Goal: Use online tool/utility: Use online tool/utility

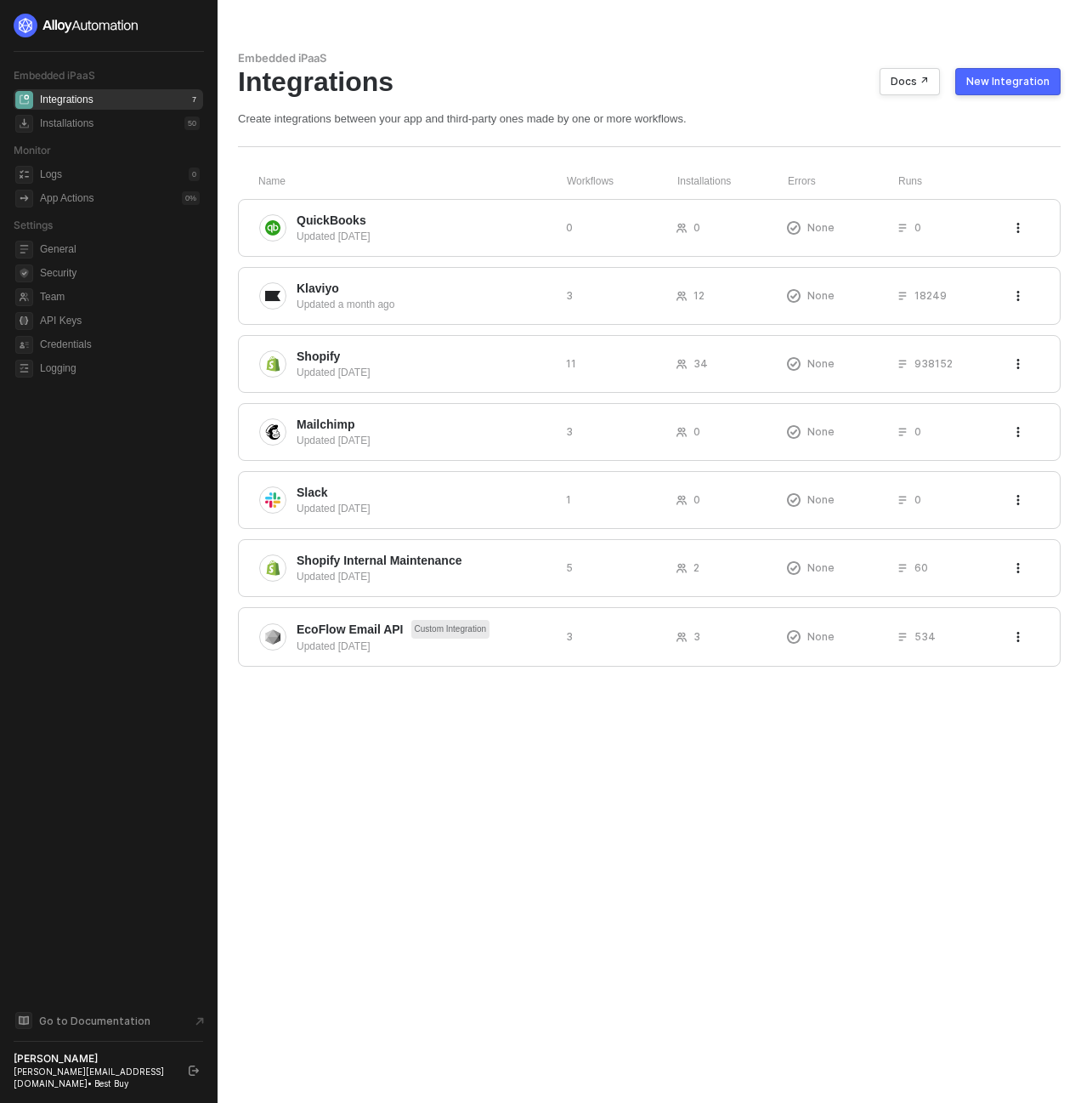
click at [530, 88] on div "Integrations Docs ↗ New Integration" at bounding box center [649, 81] width 823 height 32
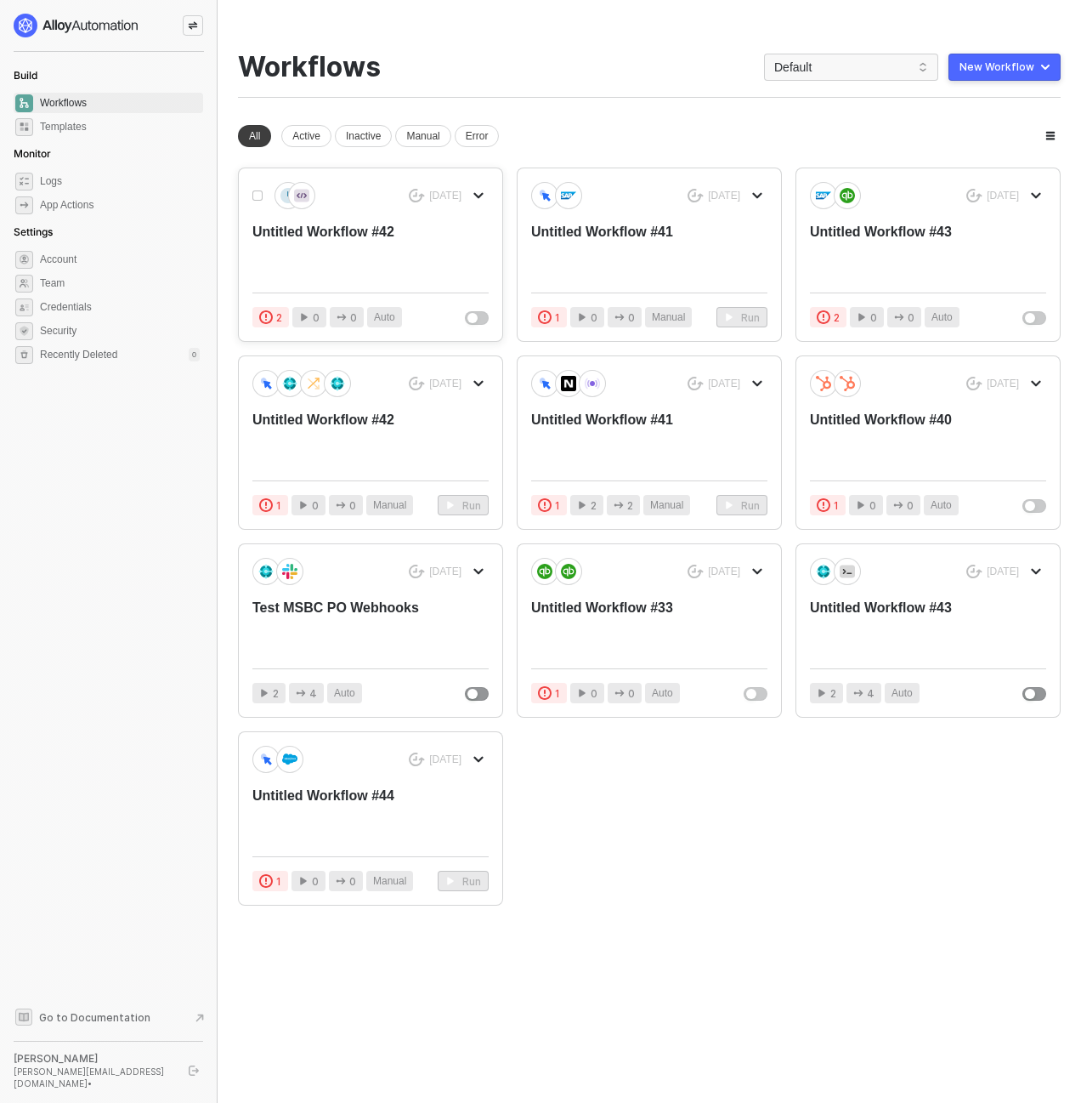
click at [358, 220] on div "3 days ago Untitled Workflow #42" at bounding box center [370, 230] width 236 height 97
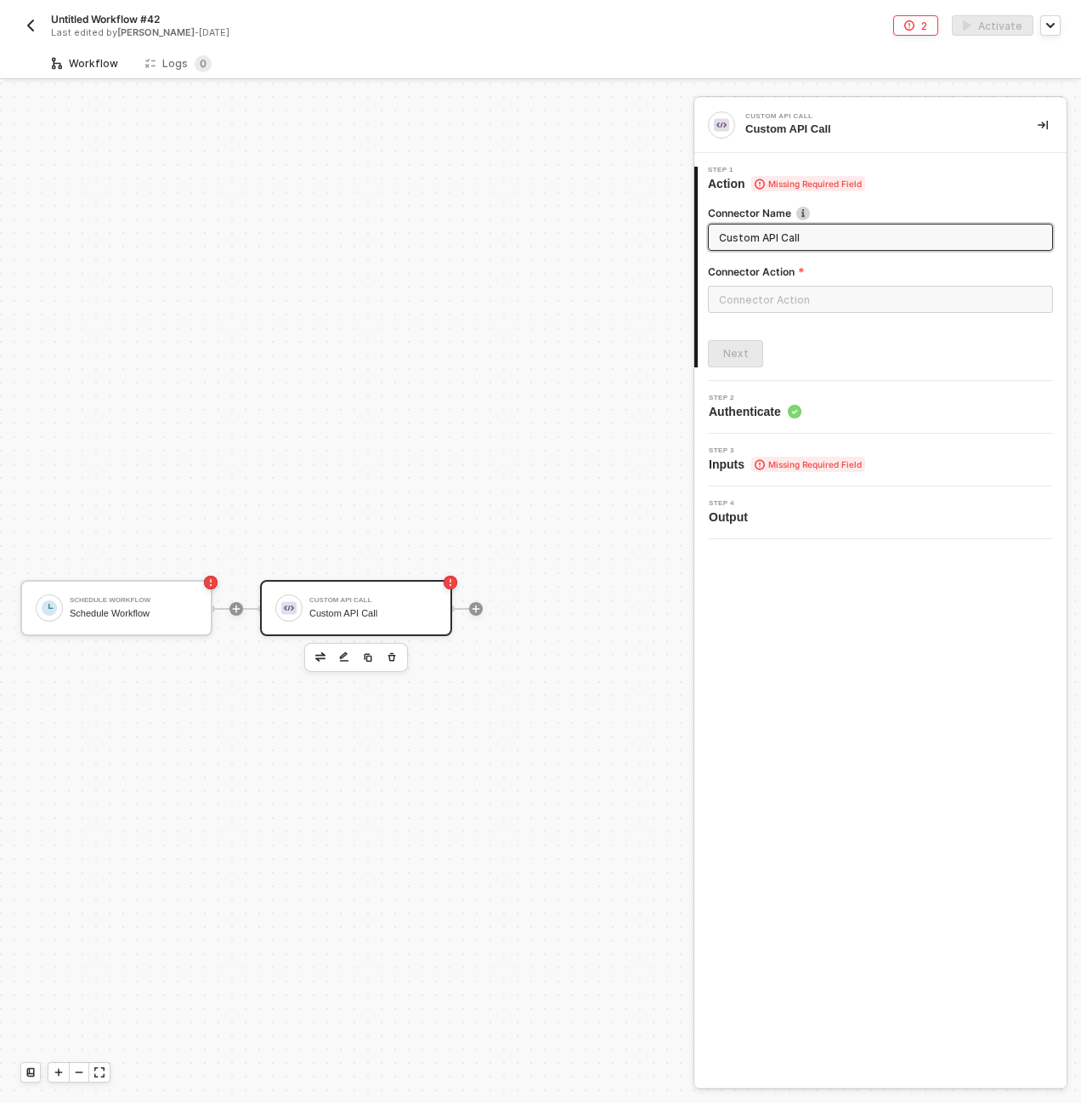
scroll to position [31, 0]
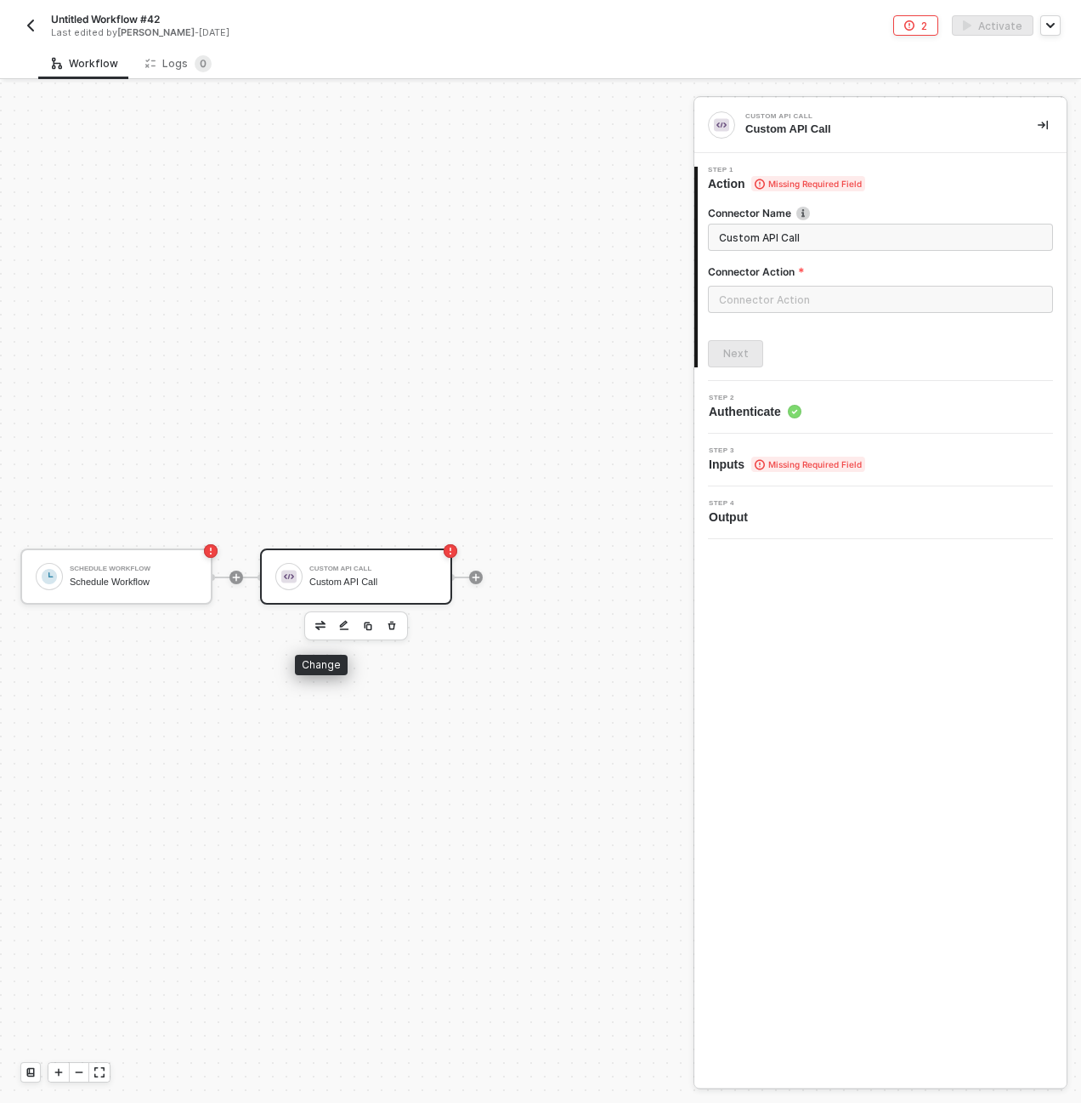
click at [322, 632] on button "button" at bounding box center [320, 625] width 20 height 20
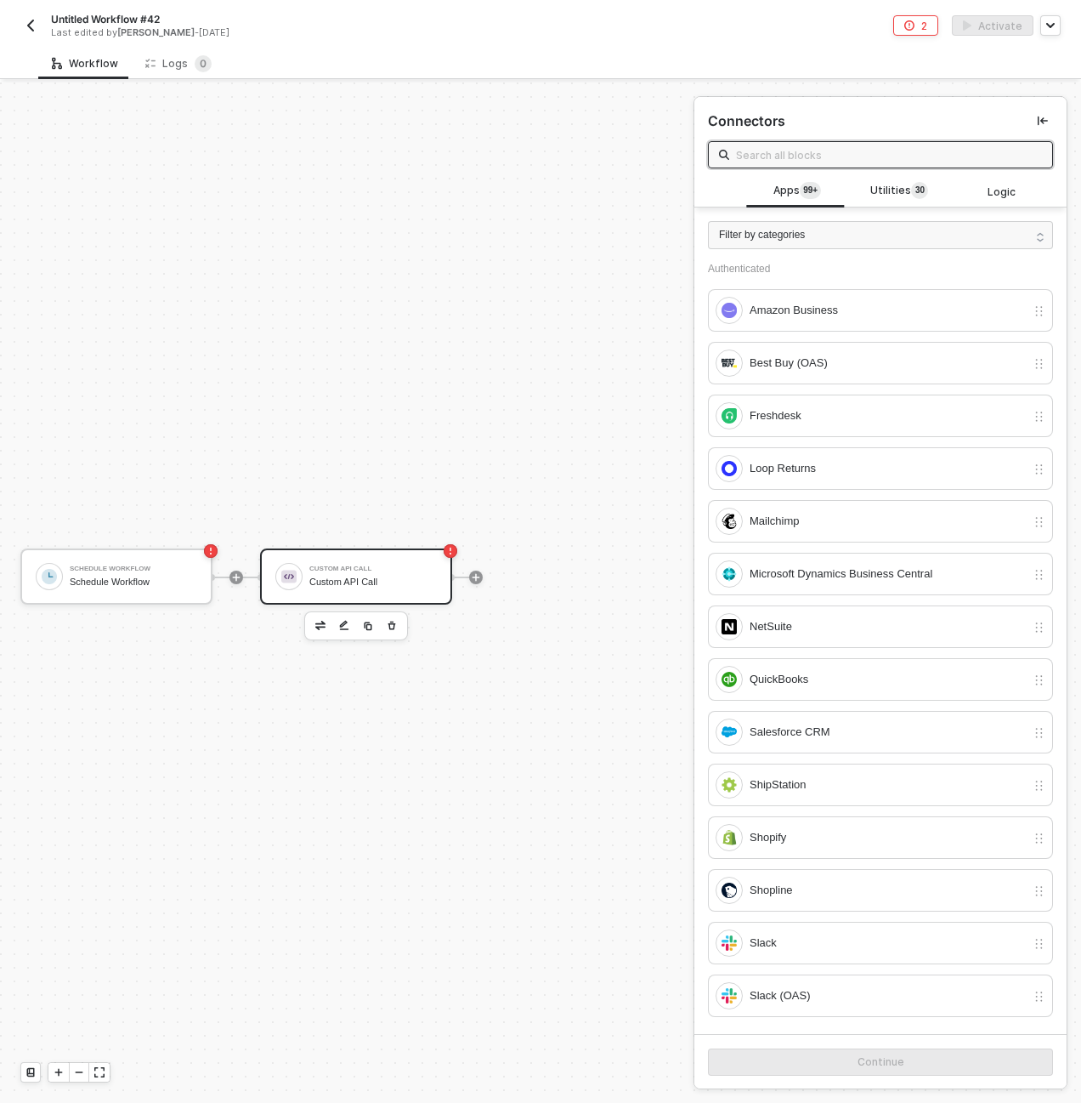
click at [854, 151] on input "text" at bounding box center [889, 154] width 306 height 19
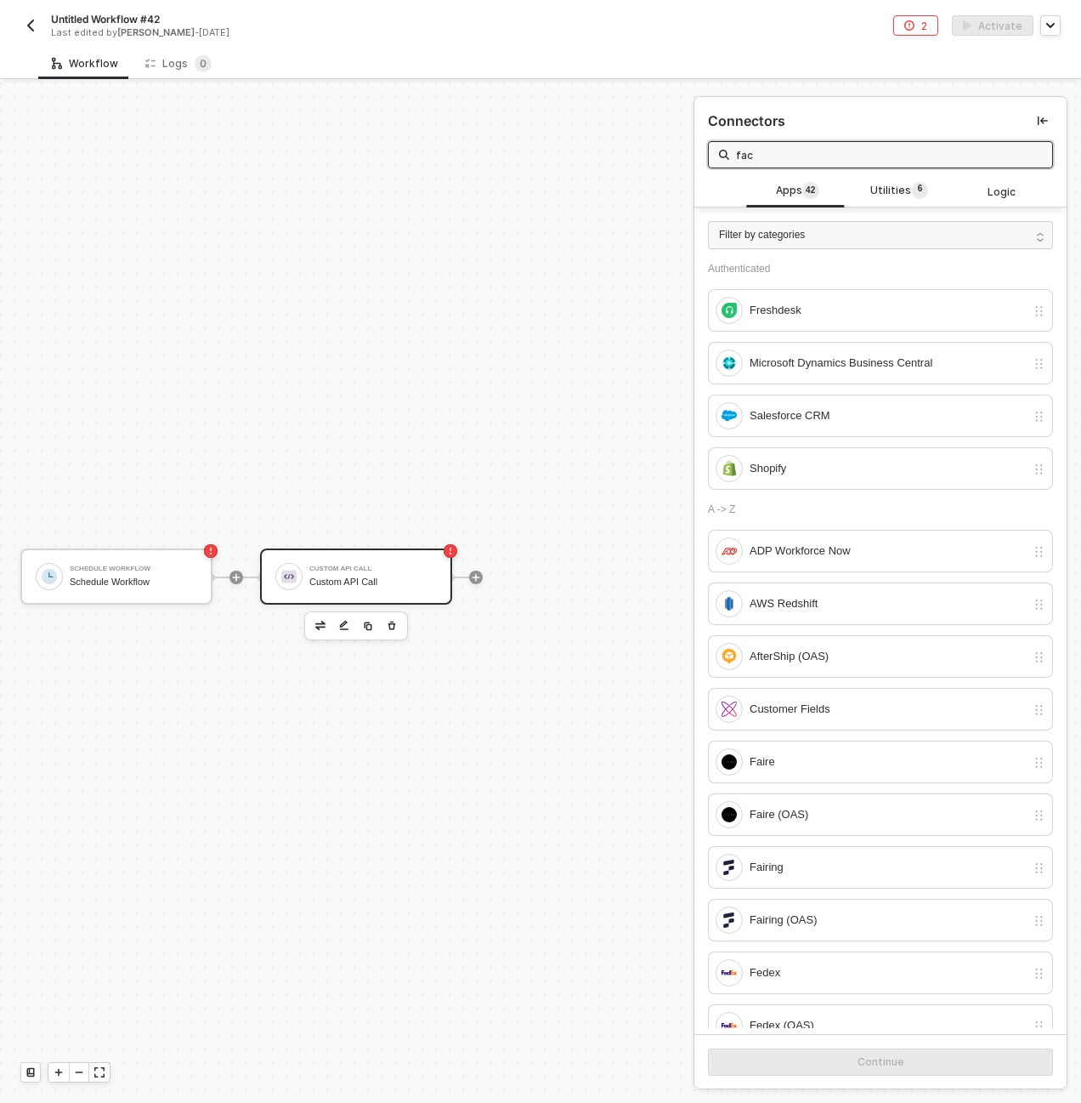
type input "face"
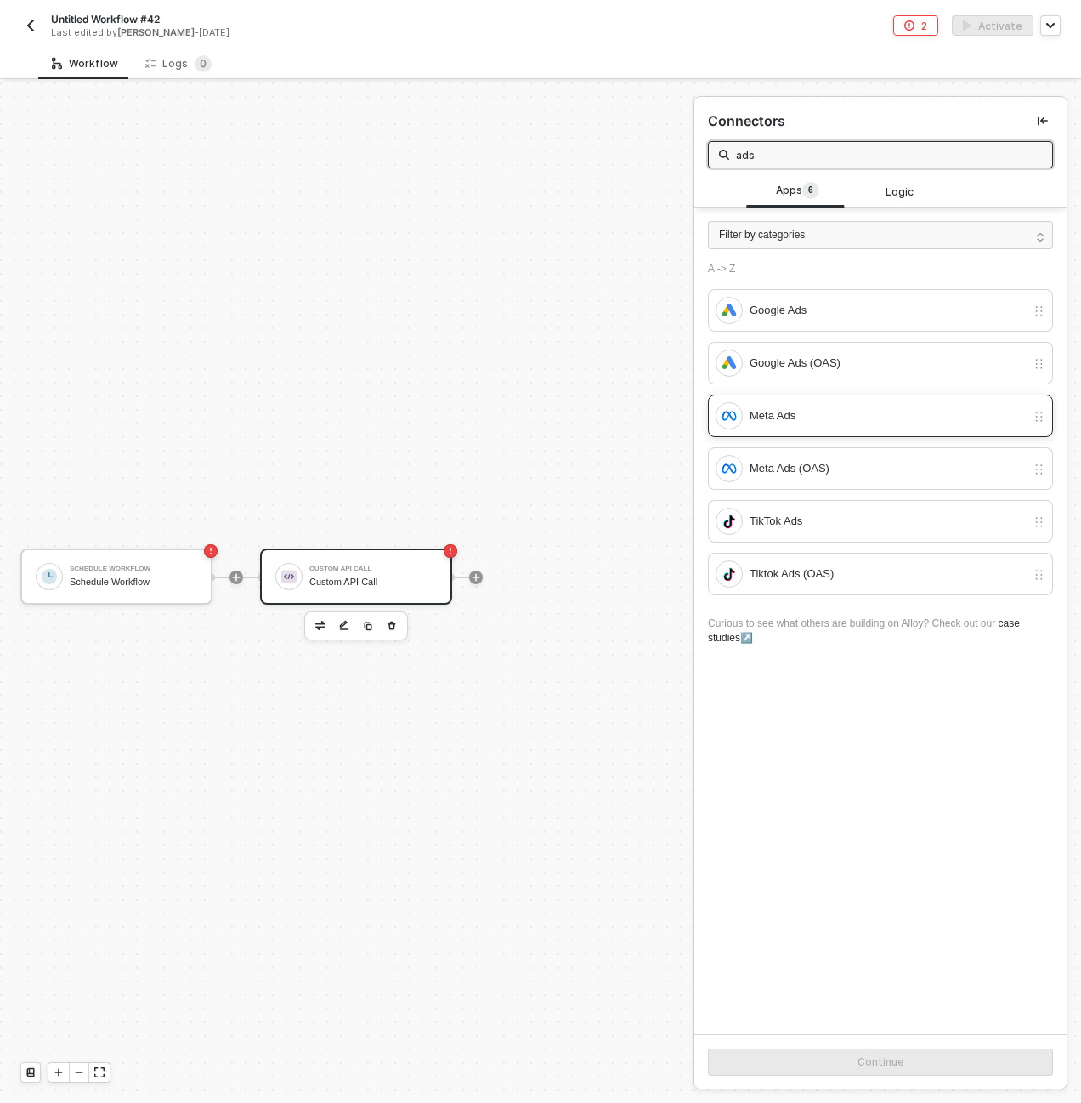
type input "ads"
click at [786, 415] on div "Meta Ads" at bounding box center [888, 415] width 276 height 19
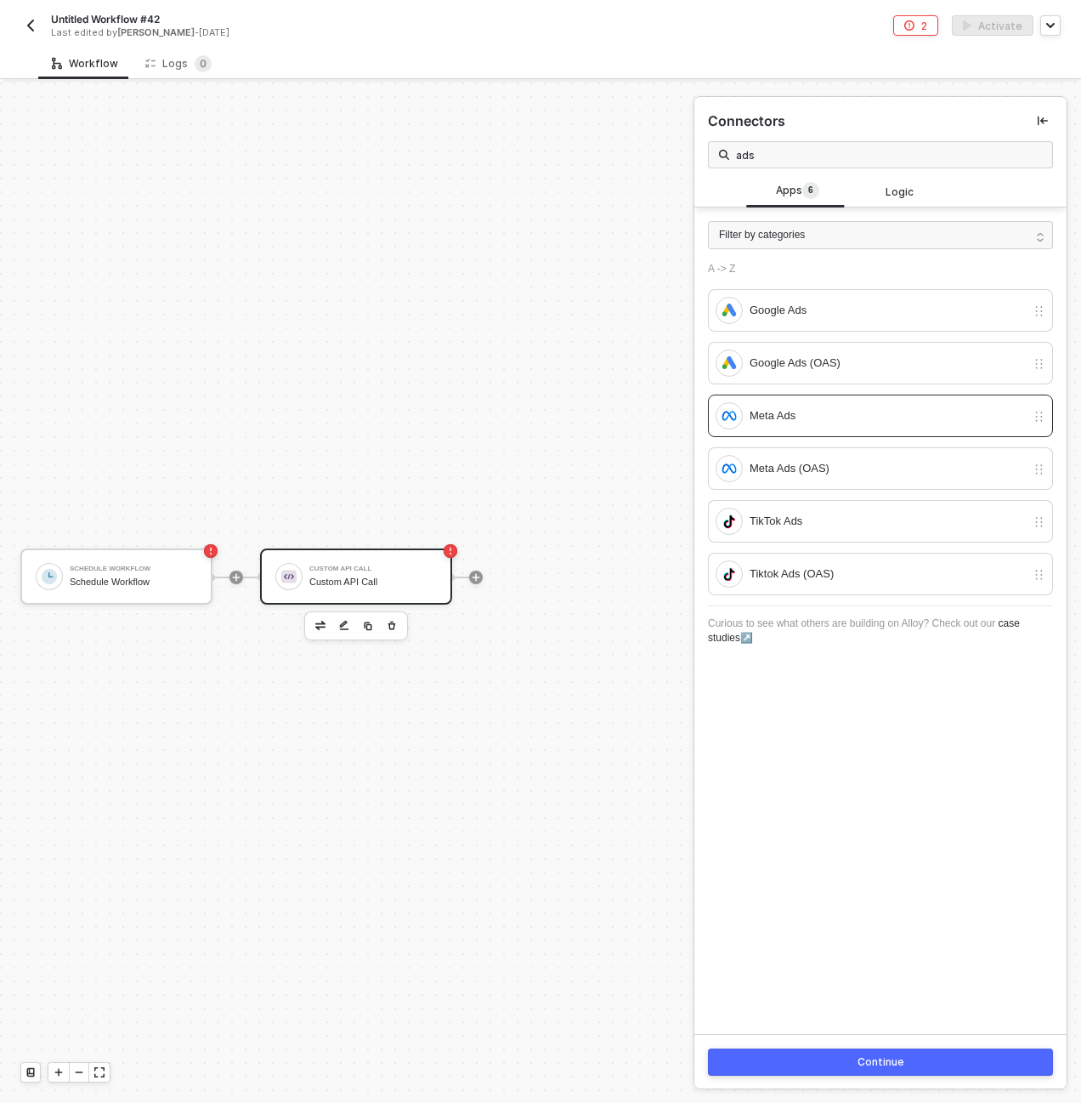
click at [954, 1054] on button "Continue" at bounding box center [880, 1061] width 345 height 27
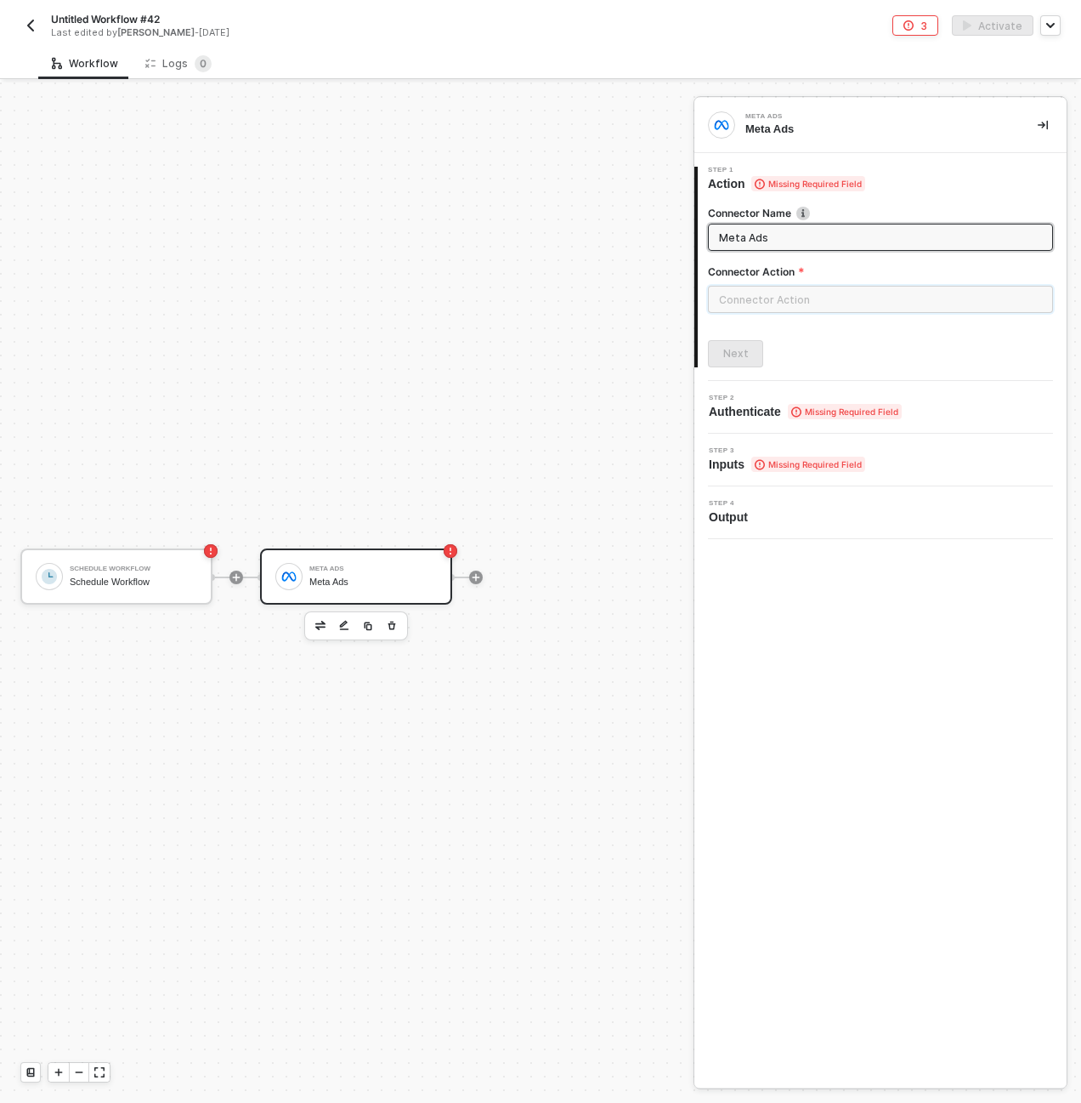
click at [773, 298] on input "text" at bounding box center [880, 299] width 345 height 27
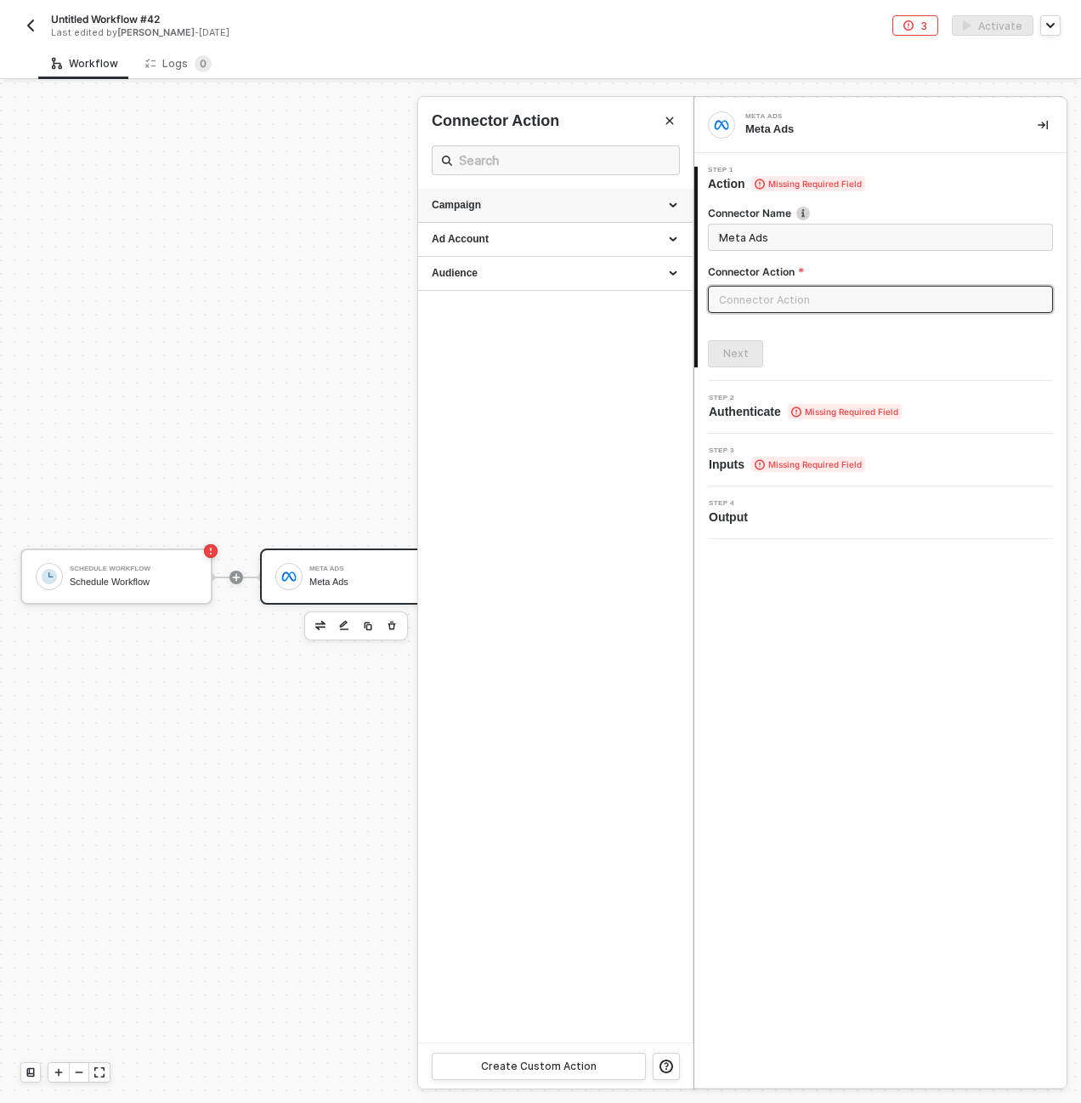
click at [668, 200] on div "Campaign" at bounding box center [555, 205] width 247 height 14
click at [678, 236] on div "Ad Account" at bounding box center [555, 239] width 247 height 14
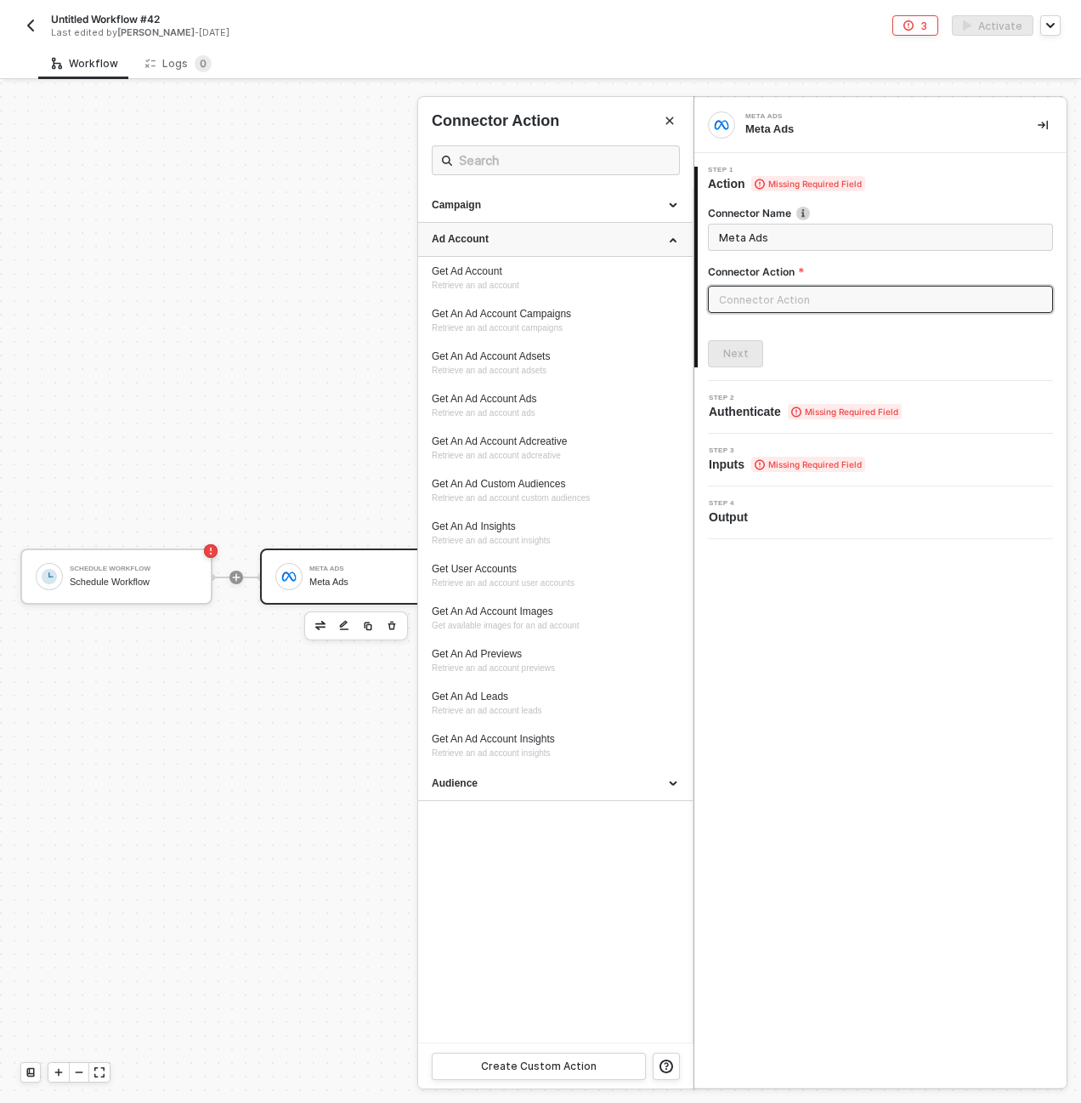
click at [678, 236] on div "Ad Account" at bounding box center [555, 239] width 247 height 14
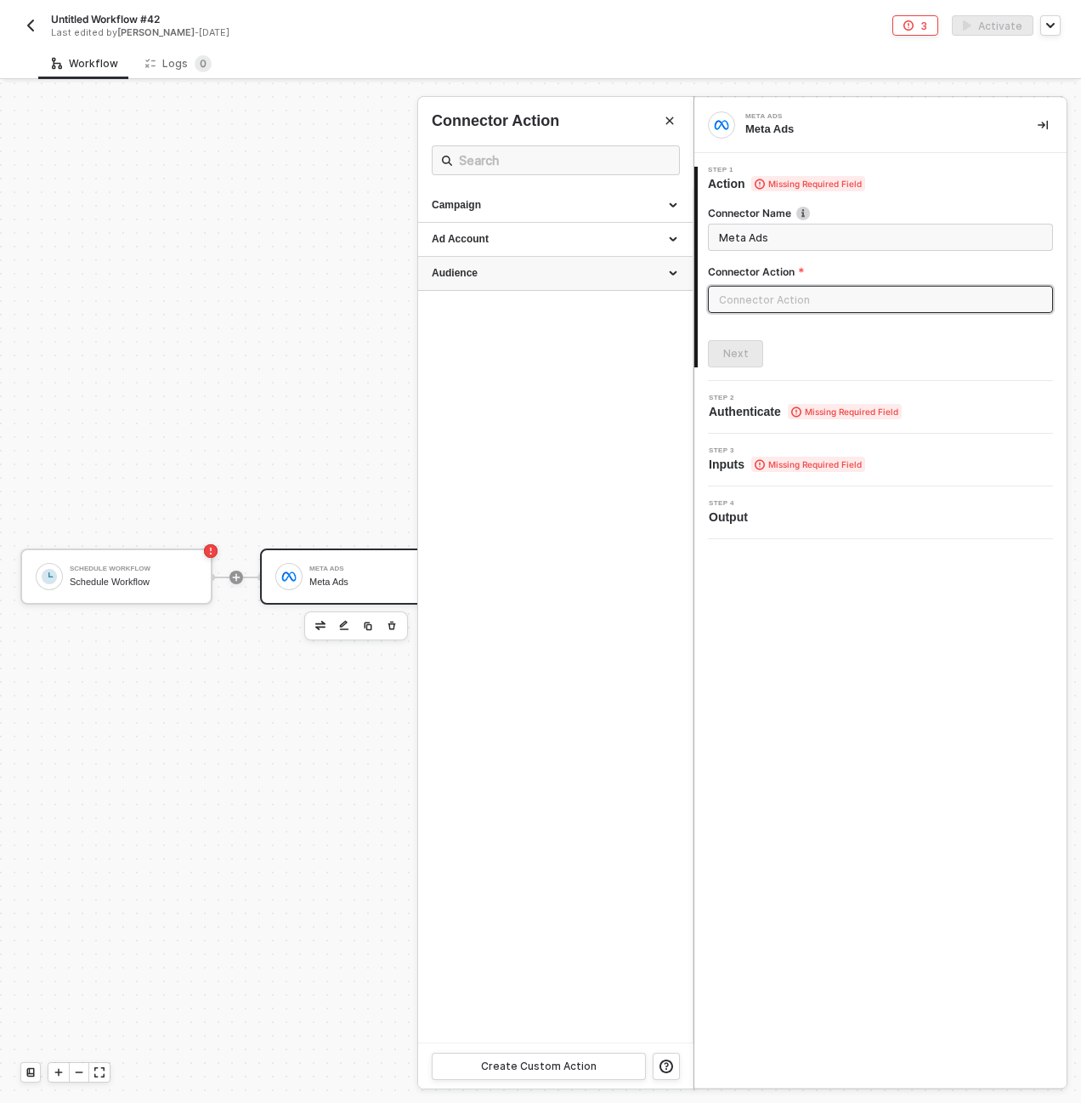
click at [667, 272] on div "Audience" at bounding box center [555, 273] width 247 height 14
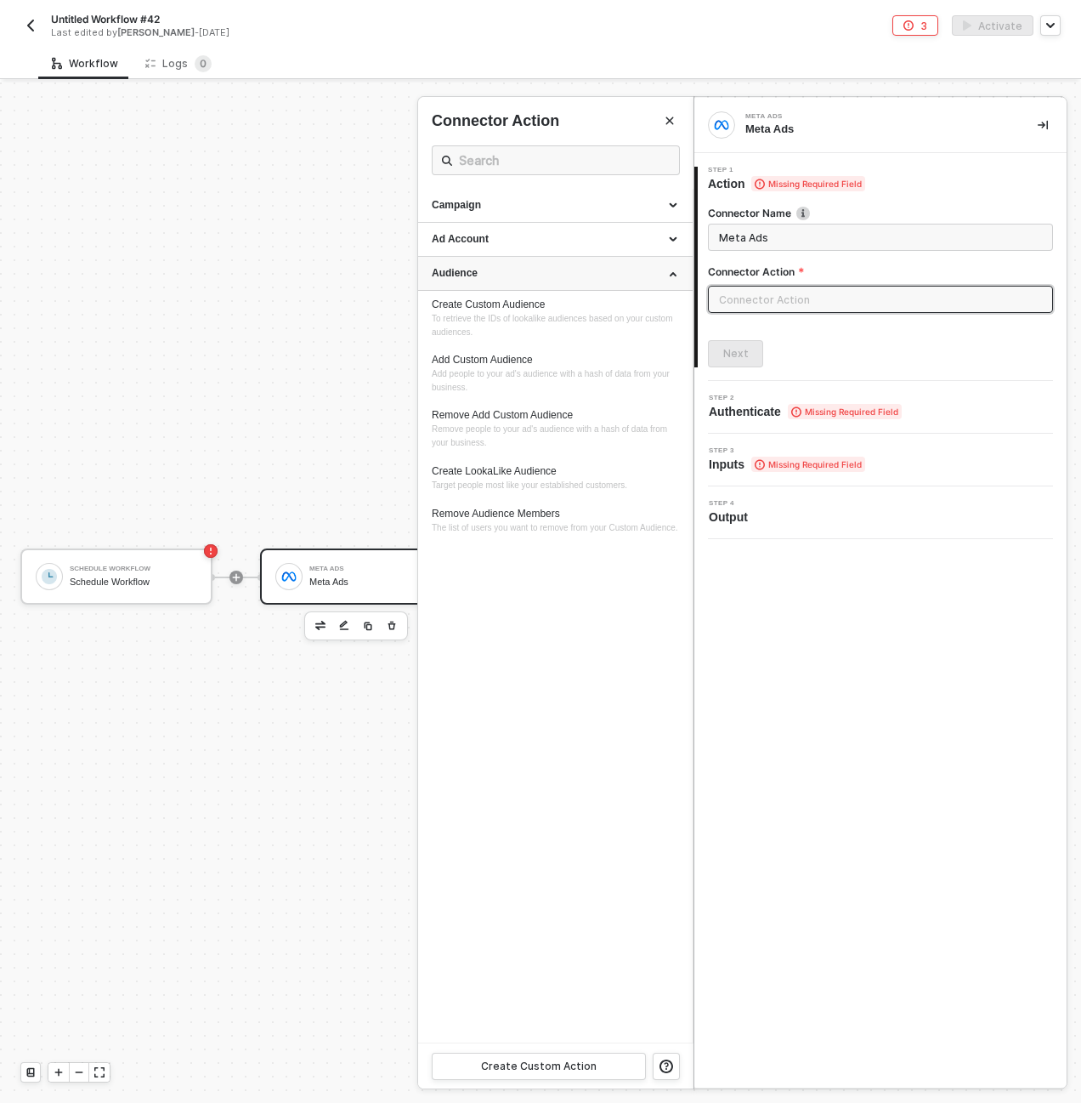
click at [667, 272] on div "Audience" at bounding box center [555, 273] width 247 height 14
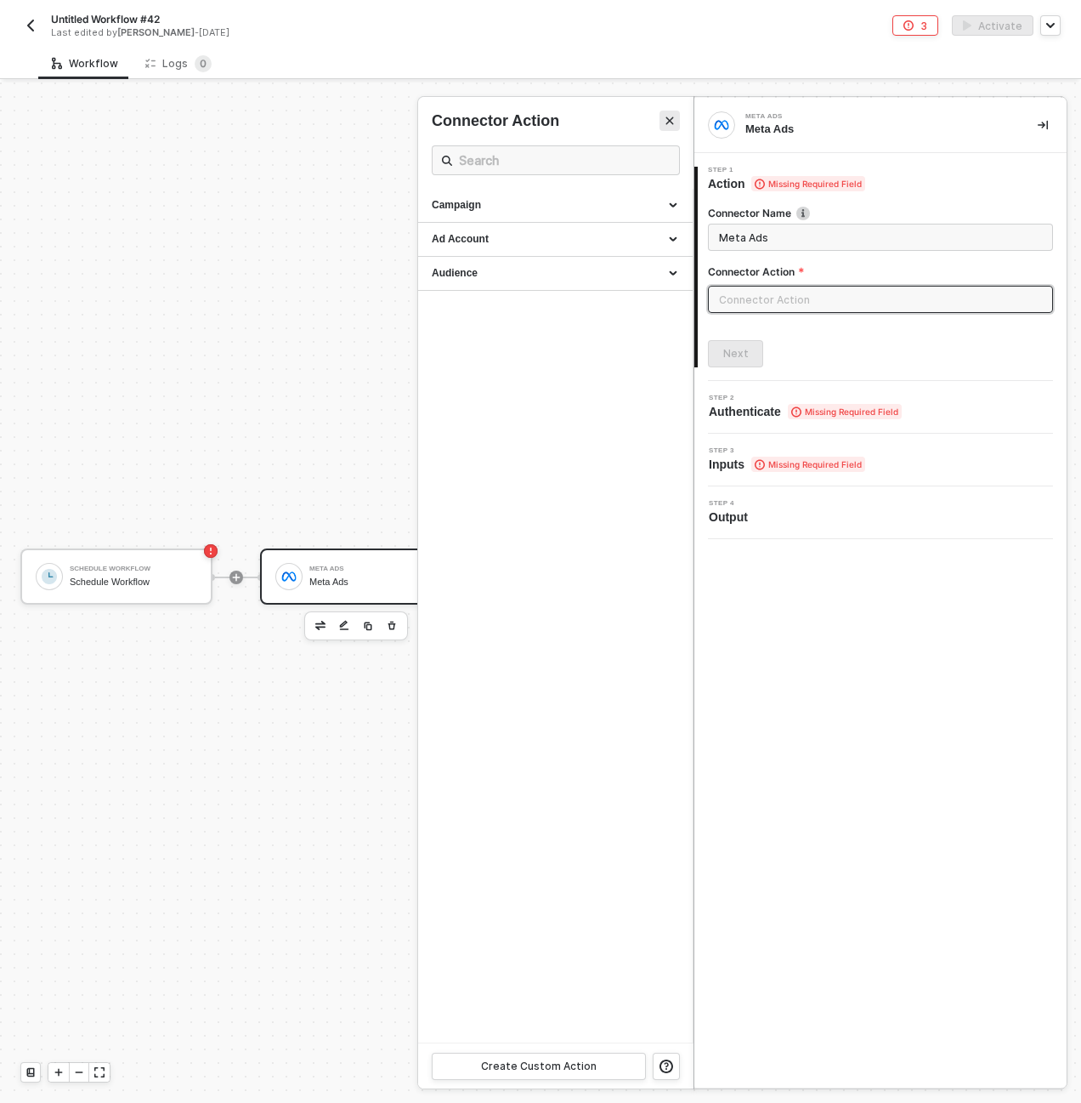
click at [667, 111] on button "Close" at bounding box center [670, 121] width 20 height 20
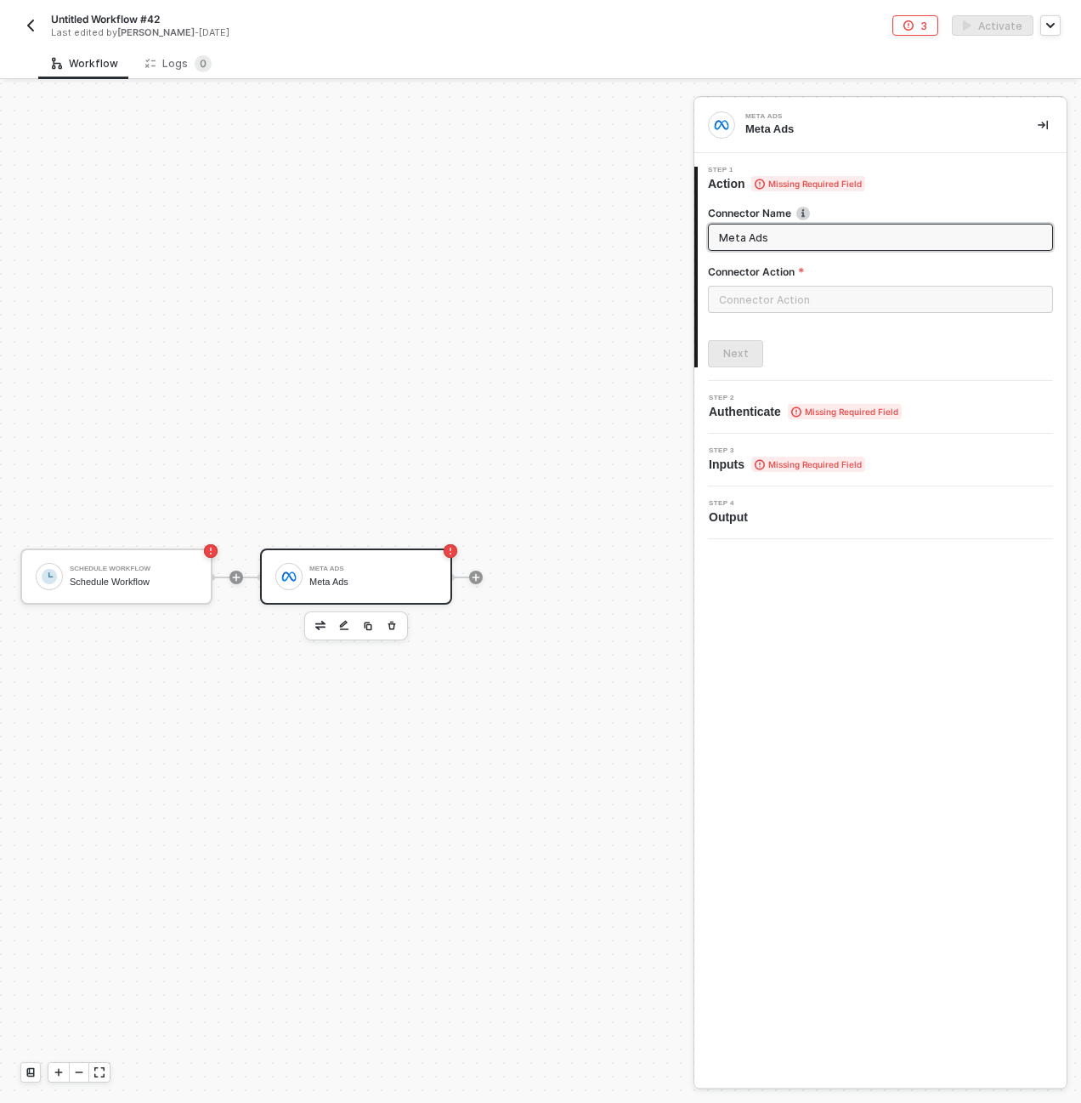
click at [755, 233] on input "Meta Ads" at bounding box center [879, 237] width 320 height 19
click at [329, 628] on button "button" at bounding box center [320, 625] width 20 height 20
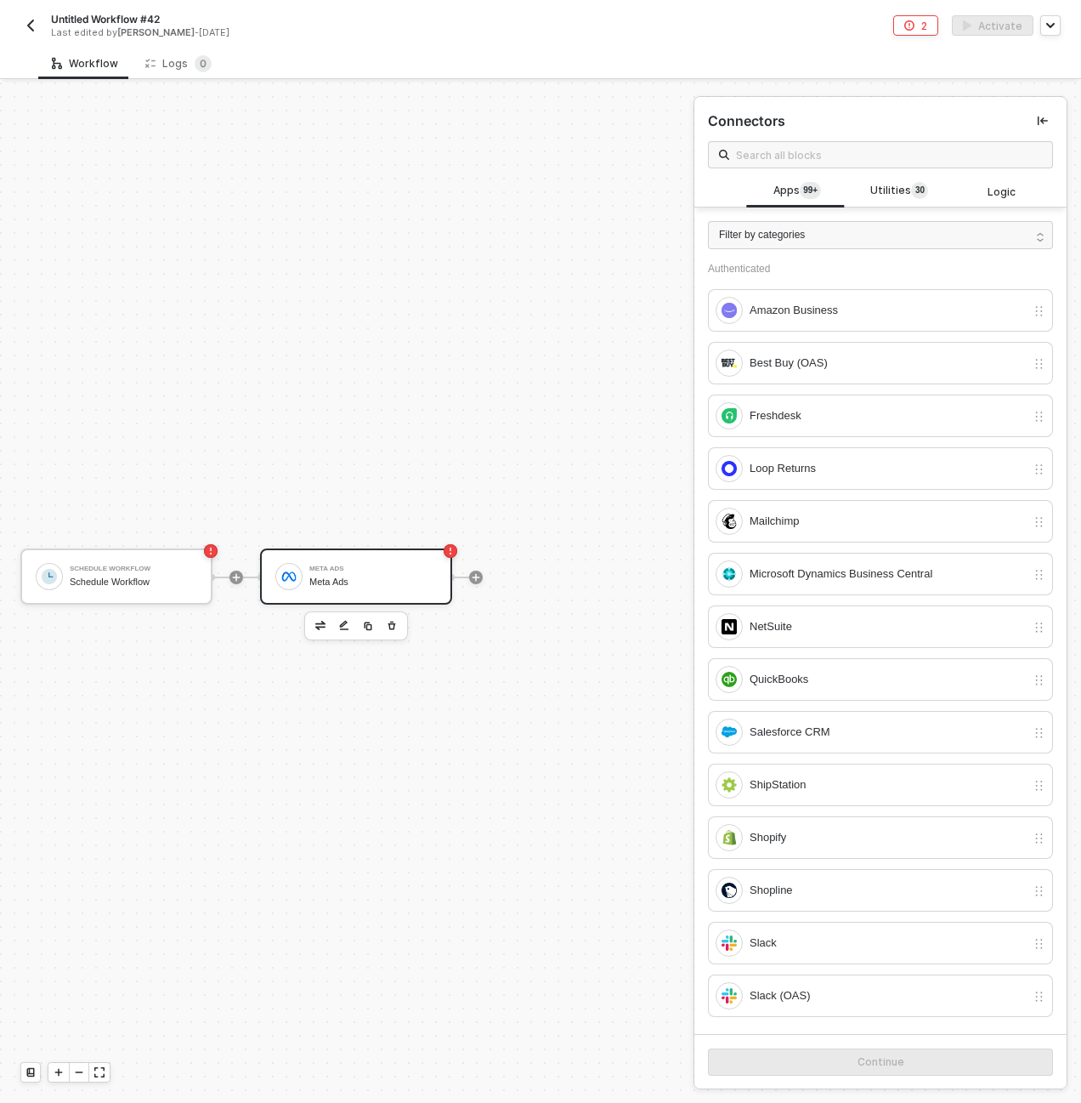
click at [763, 144] on span at bounding box center [880, 154] width 345 height 27
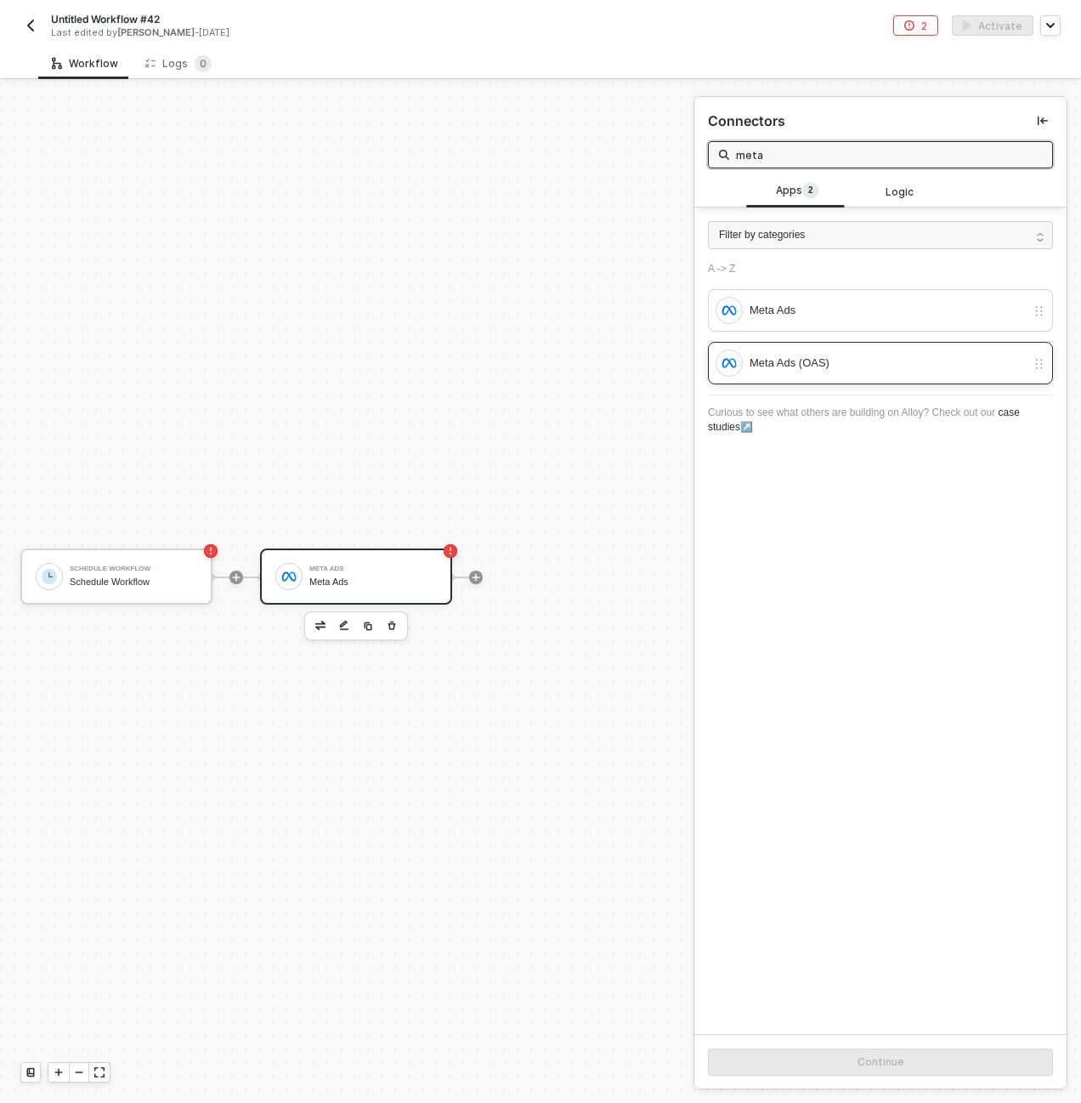
type input "meta"
click at [771, 370] on div "Meta Ads (OAS)" at bounding box center [888, 363] width 276 height 19
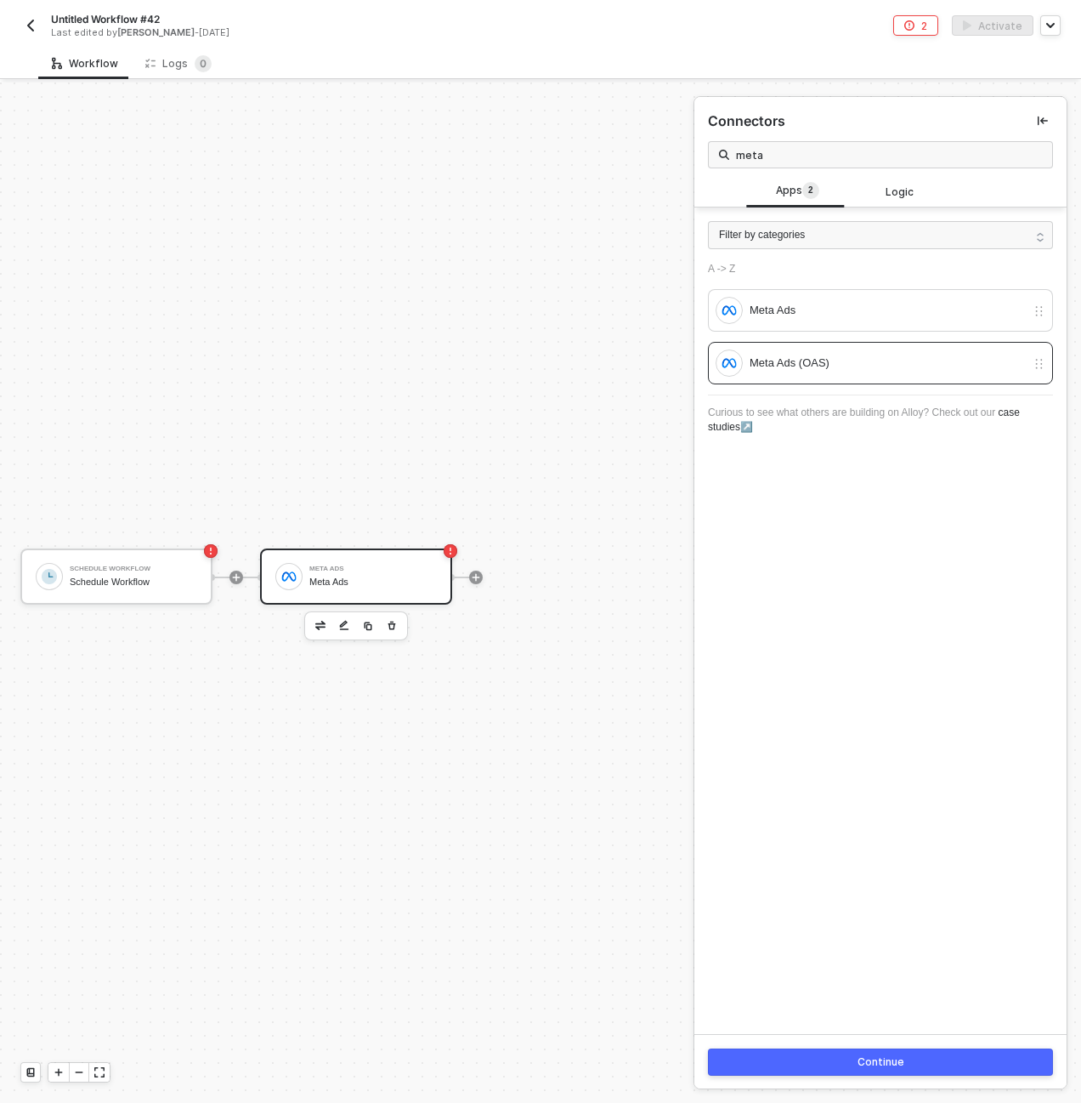
click at [791, 1055] on button "Continue" at bounding box center [880, 1061] width 345 height 27
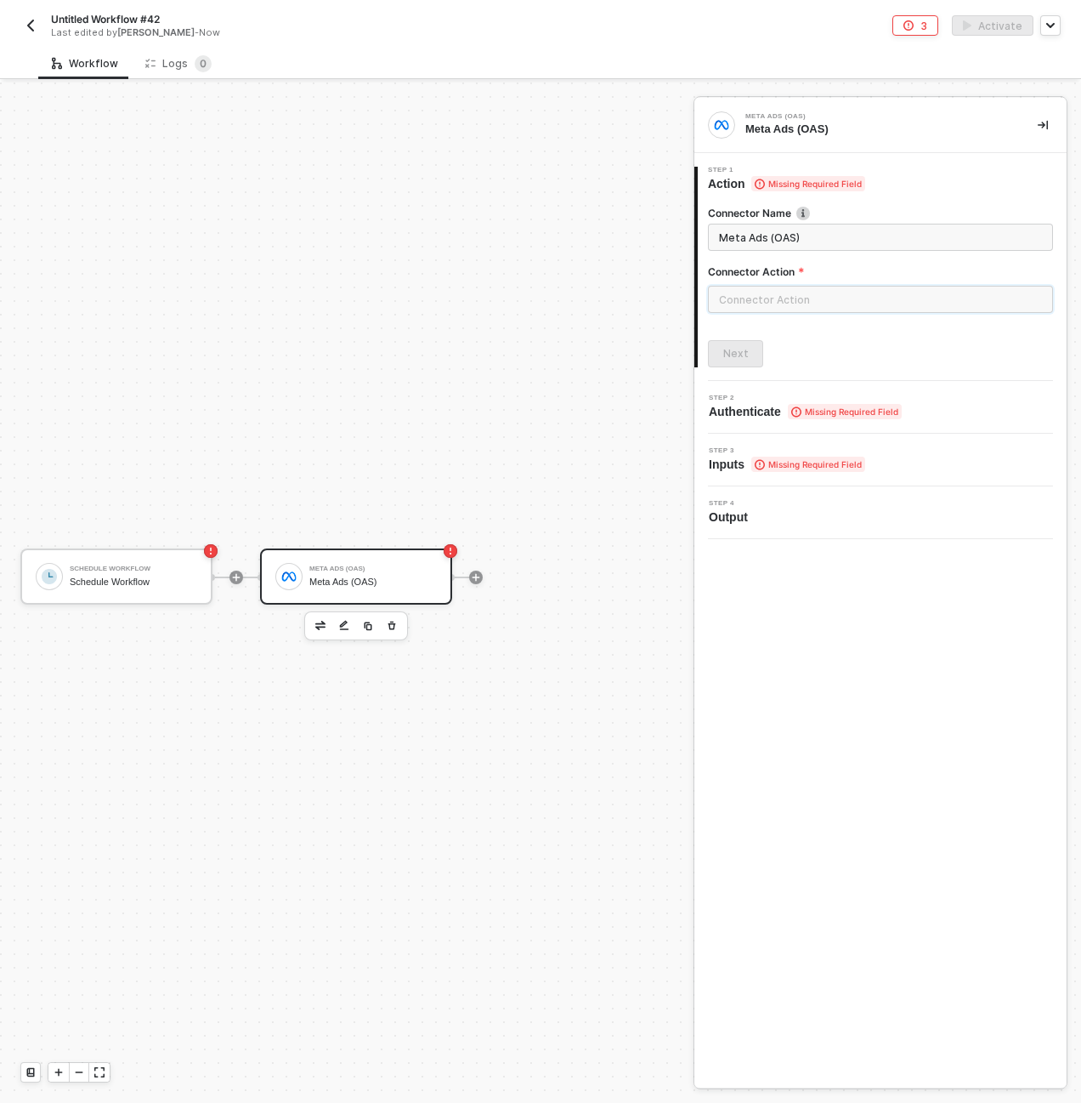
click at [744, 286] on input "text" at bounding box center [880, 299] width 345 height 27
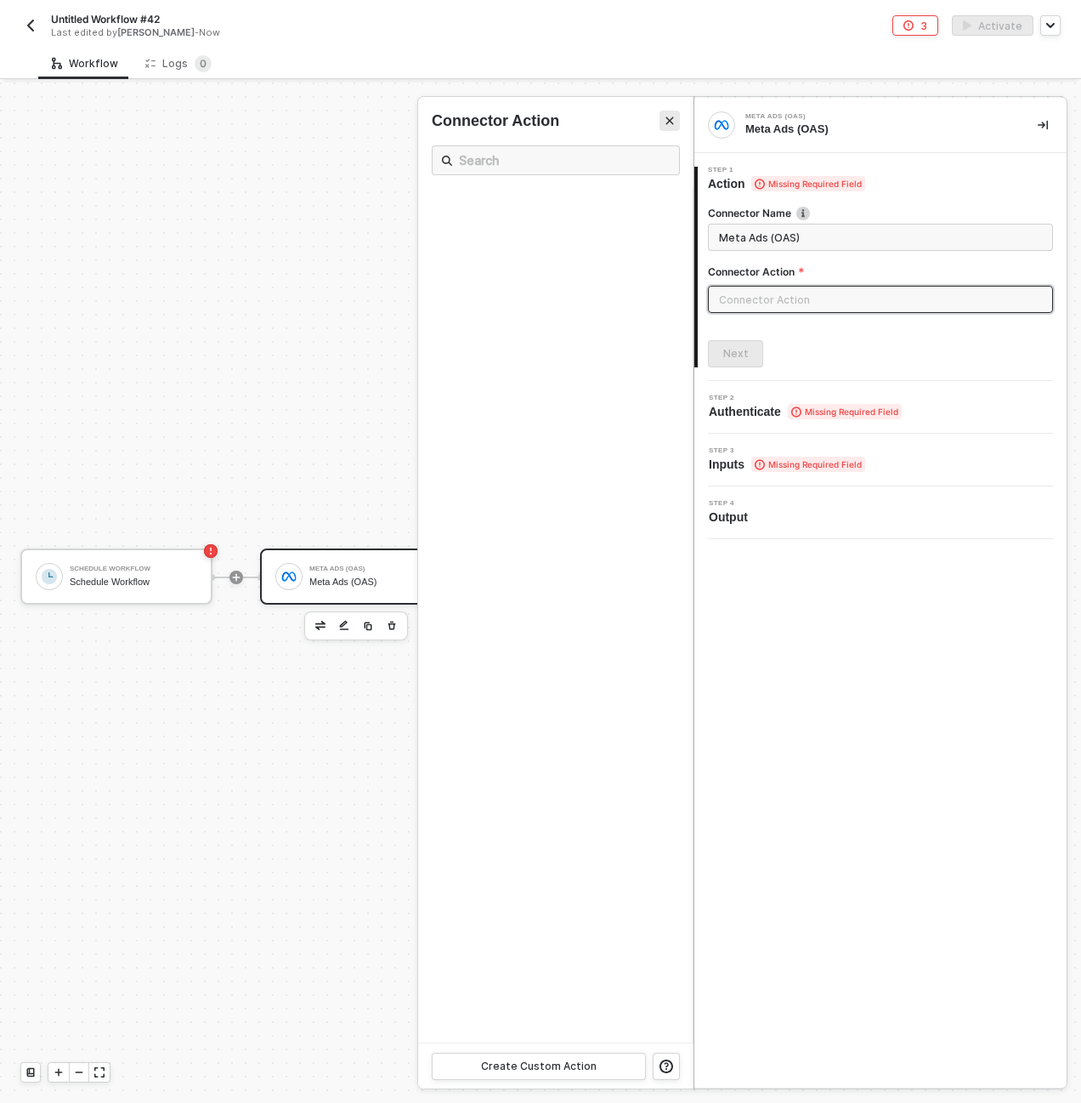
click at [665, 119] on icon "Close" at bounding box center [670, 121] width 10 height 10
